Goal: Task Accomplishment & Management: Use online tool/utility

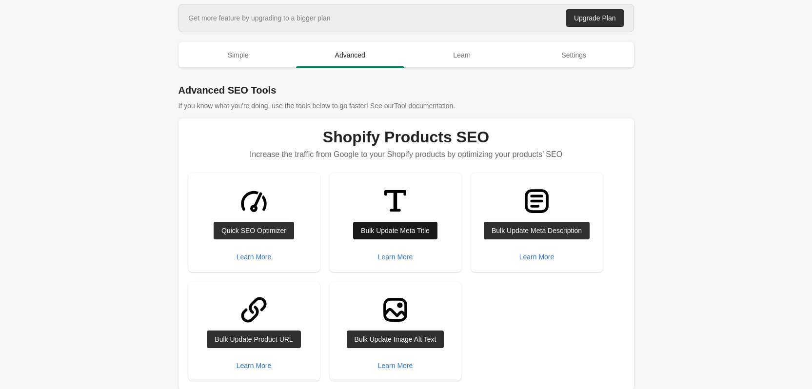
click at [396, 232] on div "Bulk Update Meta Title" at bounding box center [395, 231] width 69 height 8
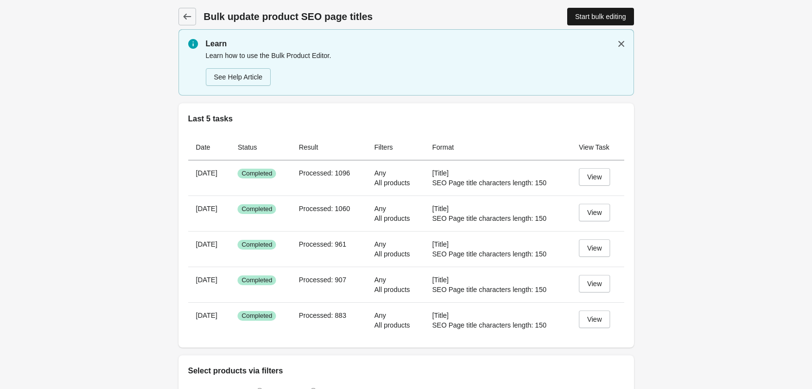
click at [604, 16] on div "Start bulk editing" at bounding box center [600, 17] width 51 height 8
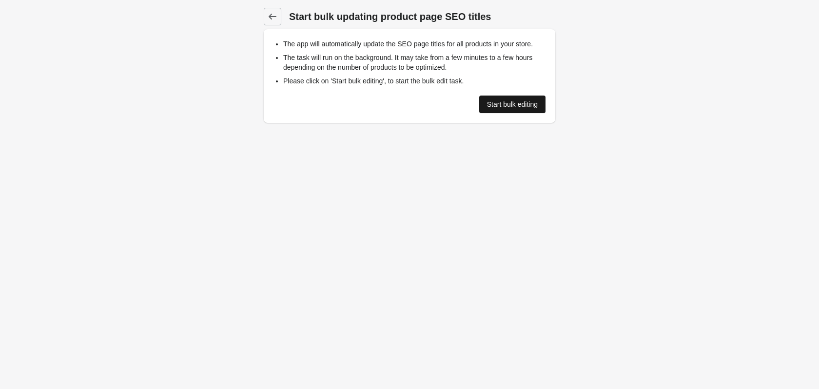
click at [497, 104] on div "Start bulk editing" at bounding box center [512, 104] width 51 height 8
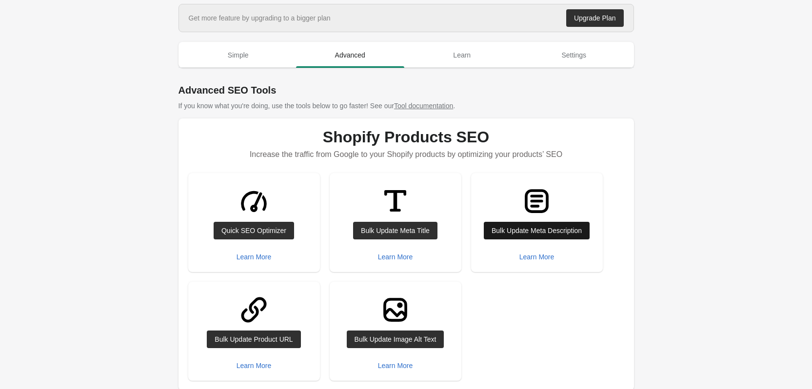
click at [527, 234] on div "Bulk Update Meta Description" at bounding box center [536, 231] width 90 height 8
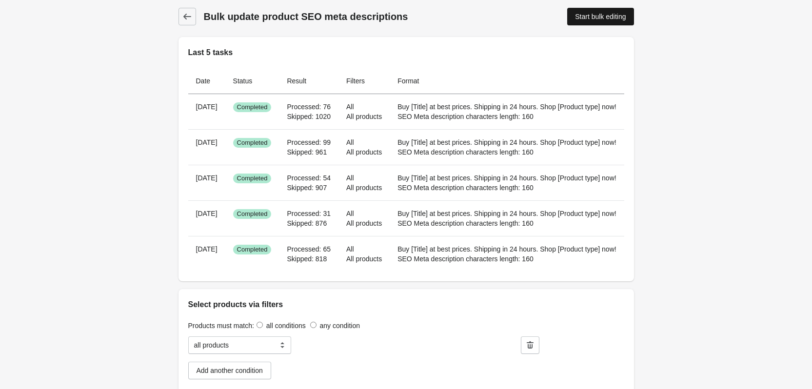
click at [597, 18] on div "Start bulk editing" at bounding box center [600, 17] width 51 height 8
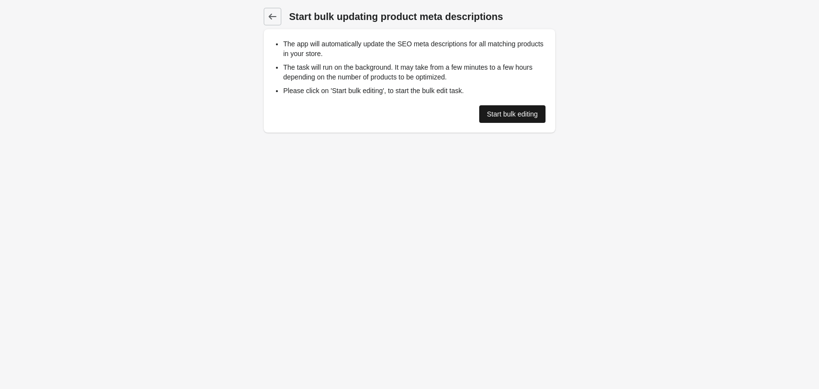
click at [502, 115] on div "Start bulk editing" at bounding box center [512, 114] width 51 height 8
